Goal: Check status: Check status

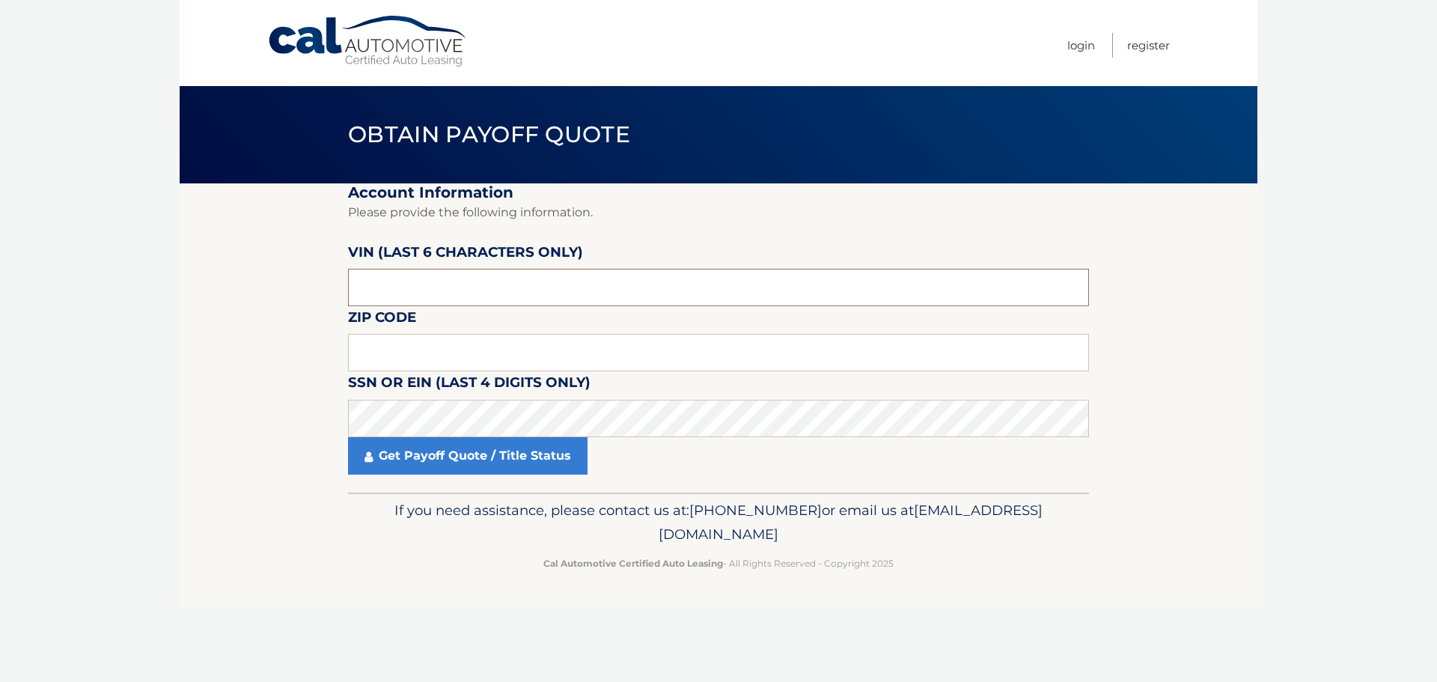
click at [410, 292] on input "text" at bounding box center [718, 287] width 741 height 37
click at [427, 299] on input "text" at bounding box center [718, 287] width 741 height 37
paste input "181667"
type input "181667"
click at [397, 340] on input "text" at bounding box center [718, 352] width 741 height 37
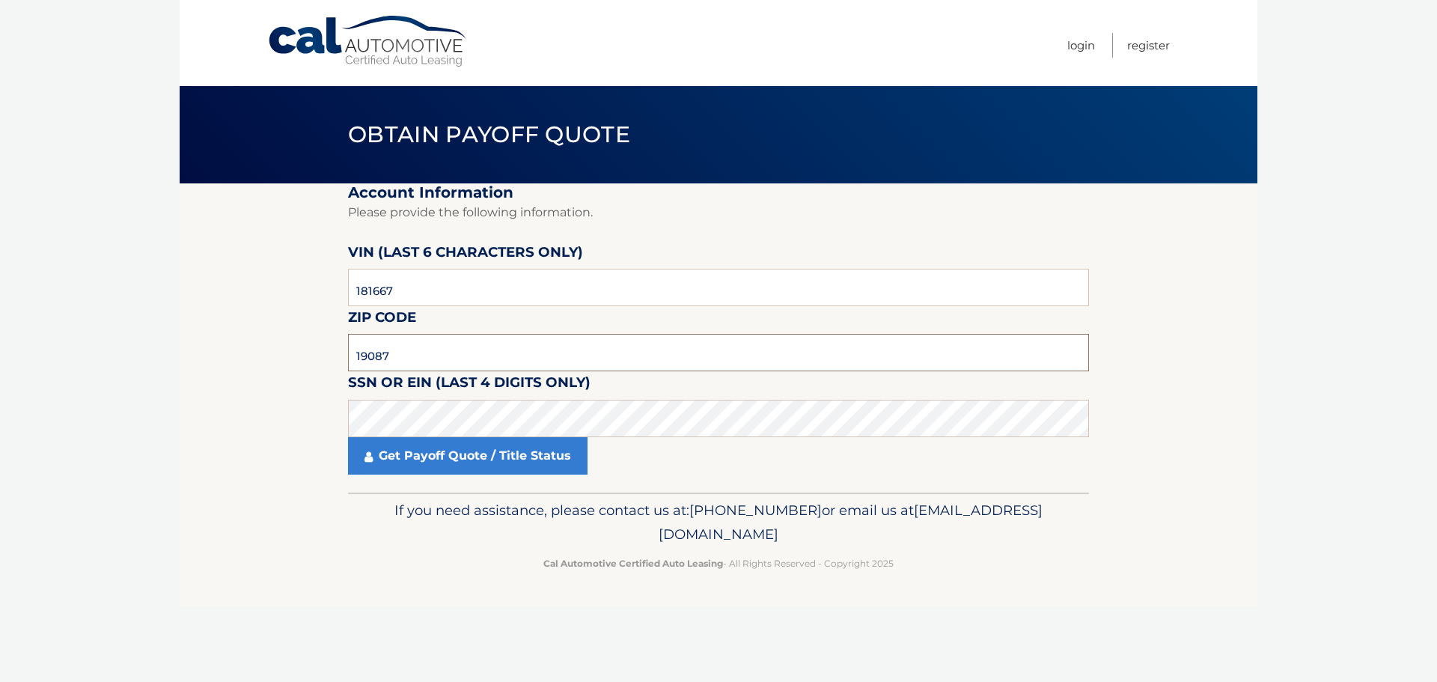
type input "19087"
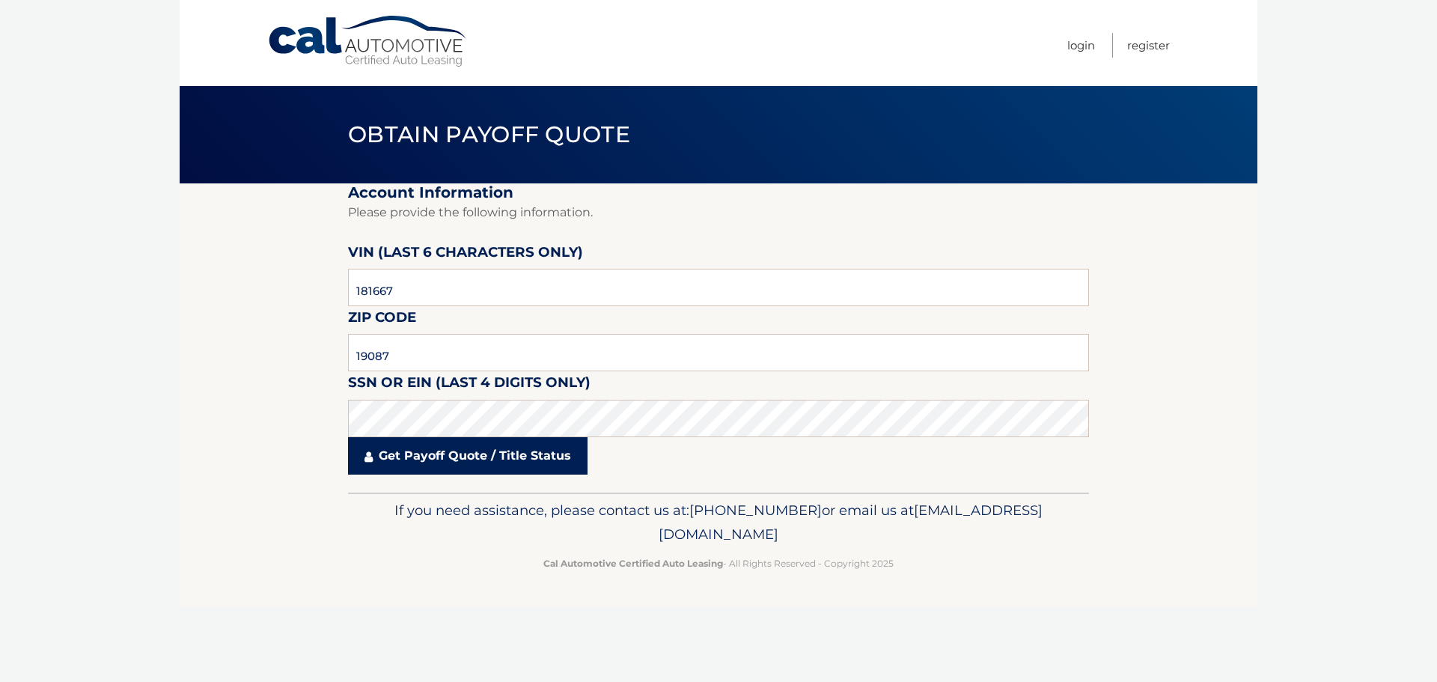
click at [453, 448] on link "Get Payoff Quote / Title Status" at bounding box center [467, 455] width 239 height 37
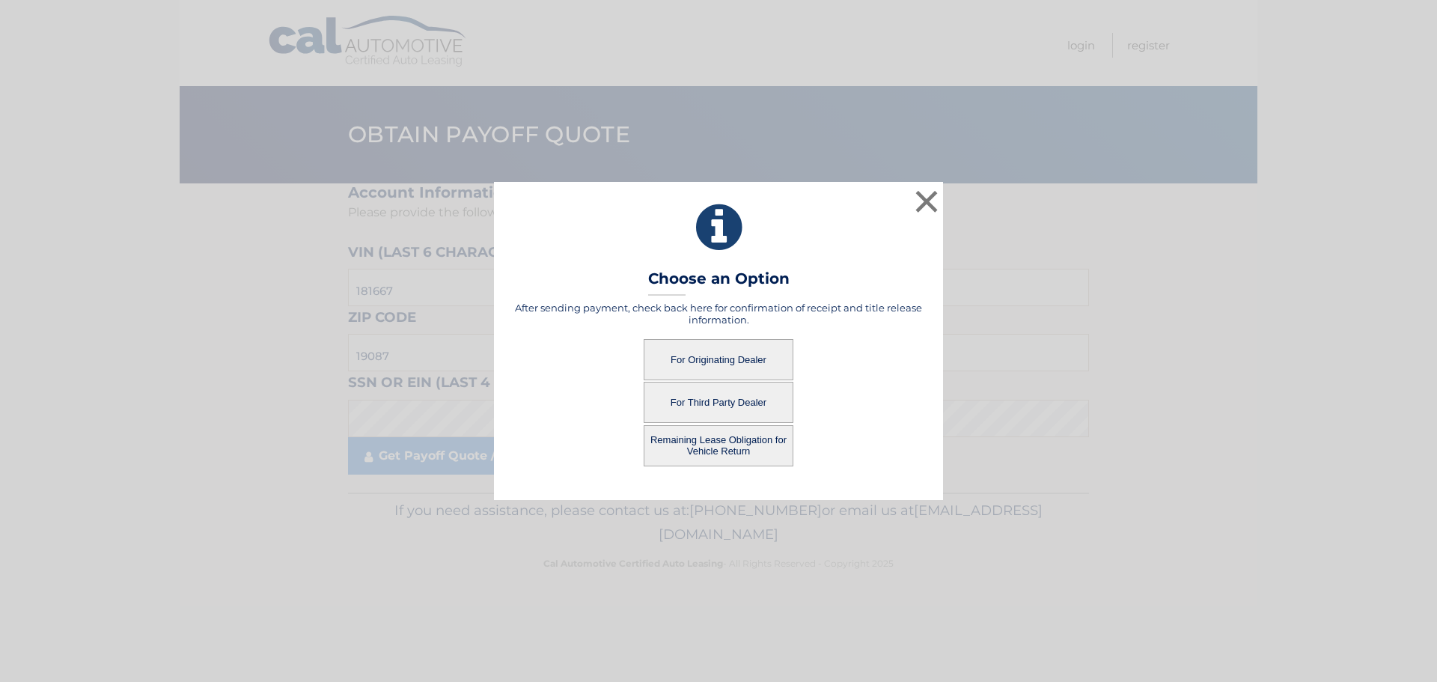
click at [712, 355] on button "For Originating Dealer" at bounding box center [718, 359] width 150 height 41
